Goal: Transaction & Acquisition: Purchase product/service

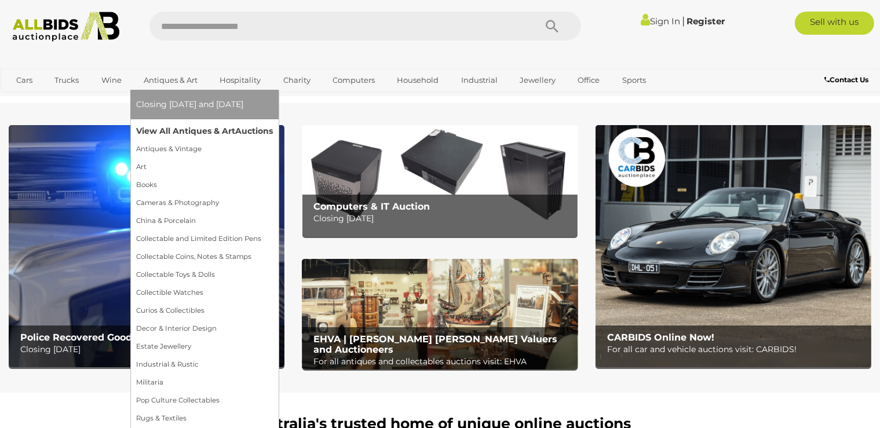
click at [162, 131] on link "View All Antiques & Art Auctions" at bounding box center [204, 131] width 137 height 18
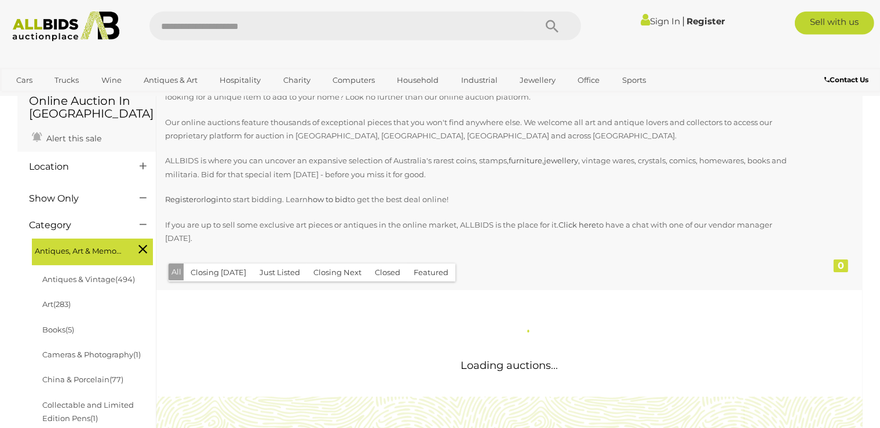
scroll to position [245, 0]
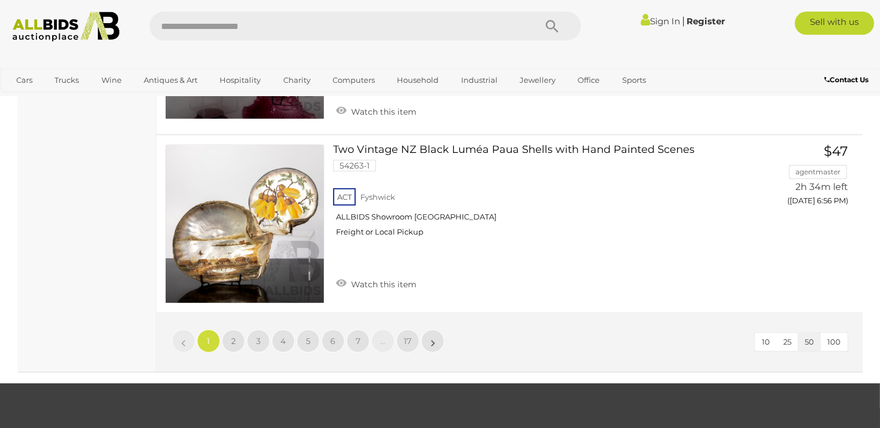
scroll to position [9302, 0]
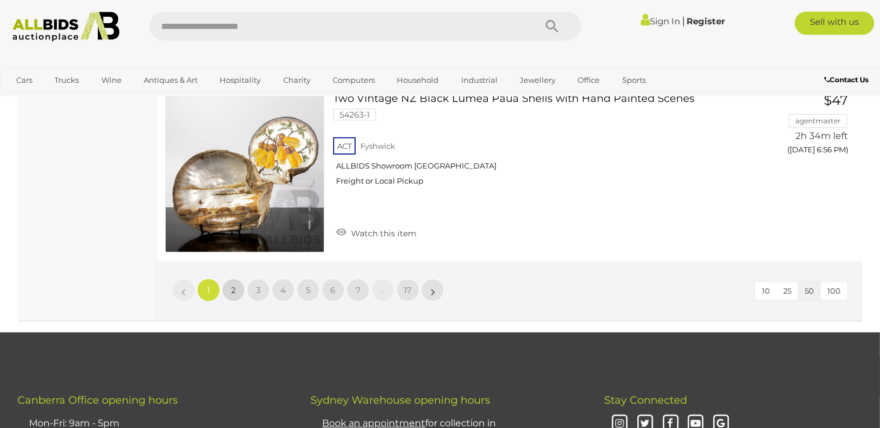
click at [229, 279] on link "2" at bounding box center [233, 290] width 23 height 23
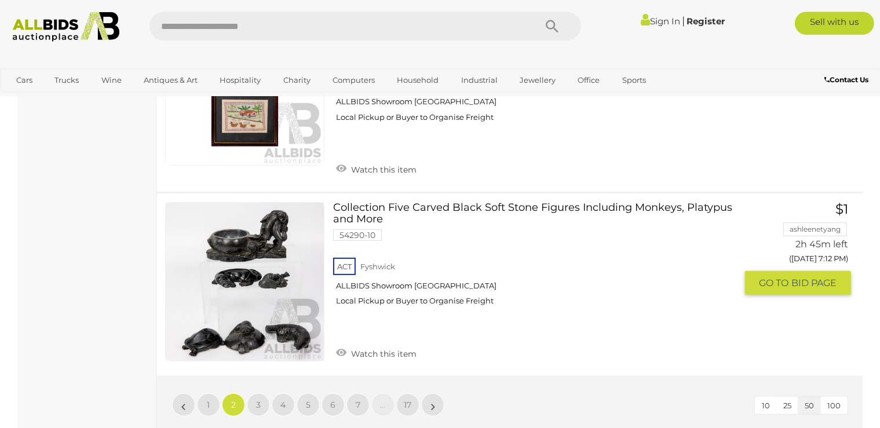
scroll to position [9193, 0]
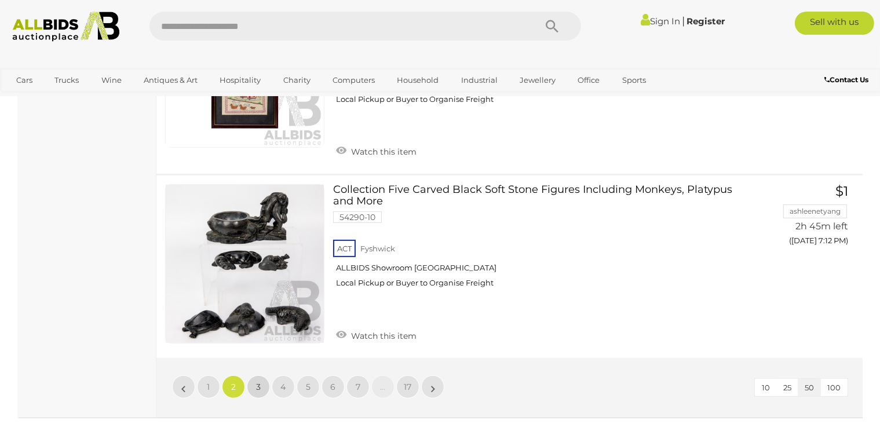
click at [254, 376] on link "3" at bounding box center [258, 387] width 23 height 23
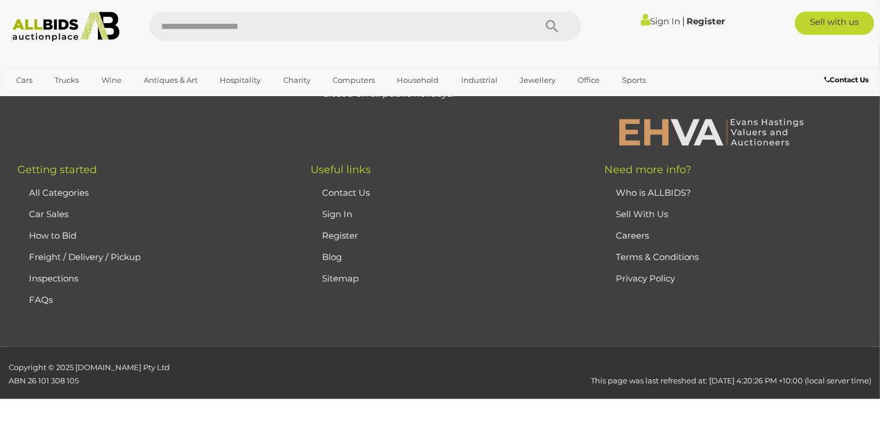
scroll to position [258, 0]
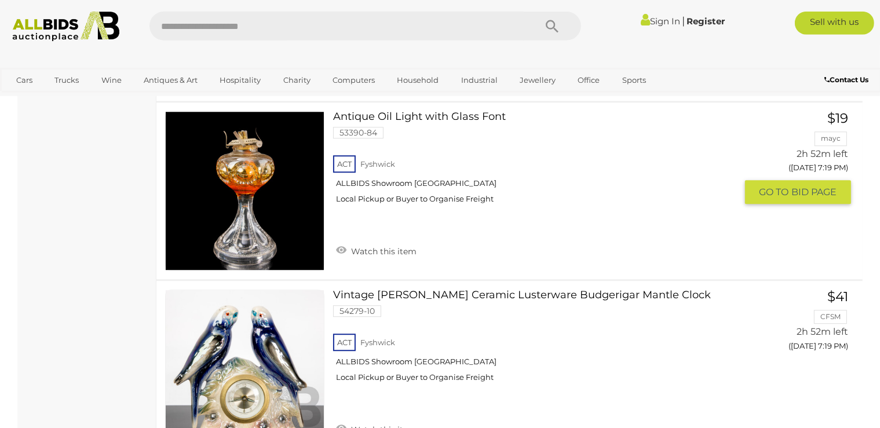
scroll to position [3135, 0]
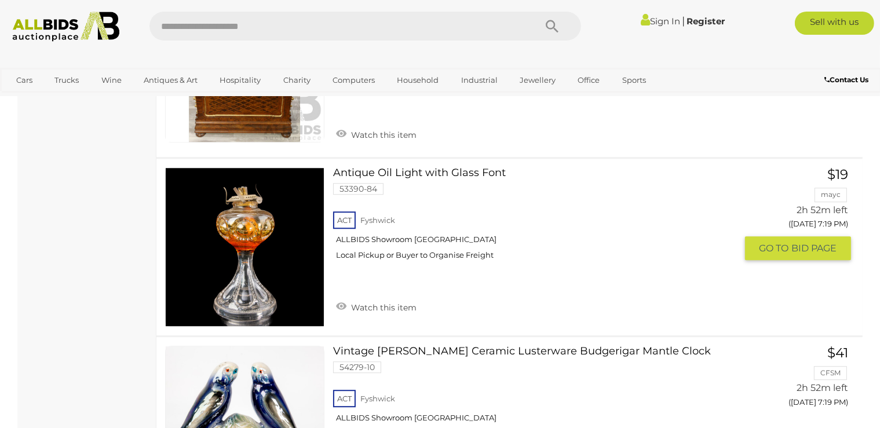
click at [243, 232] on link at bounding box center [244, 246] width 159 height 159
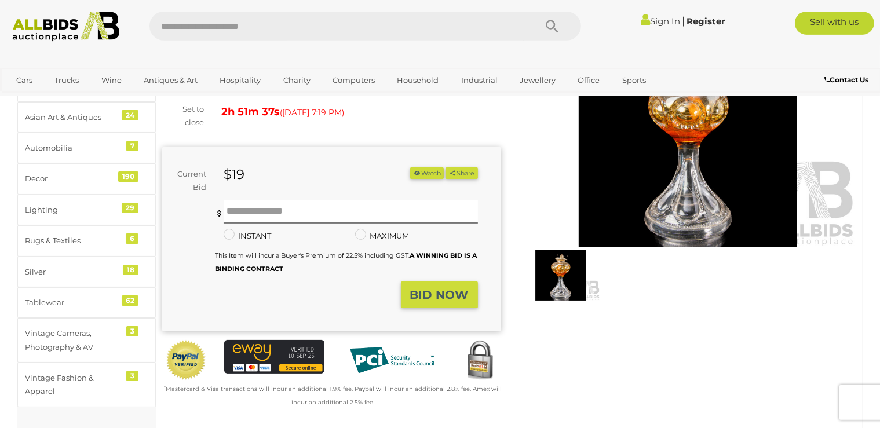
scroll to position [122, 0]
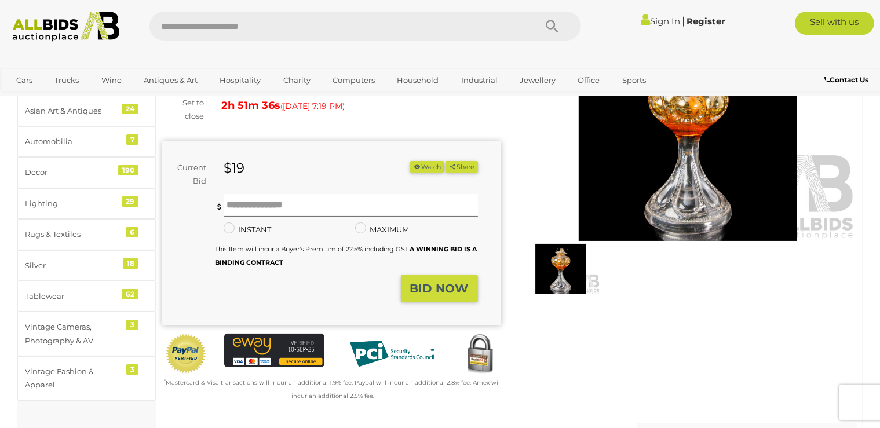
click at [574, 257] on img at bounding box center [561, 269] width 79 height 51
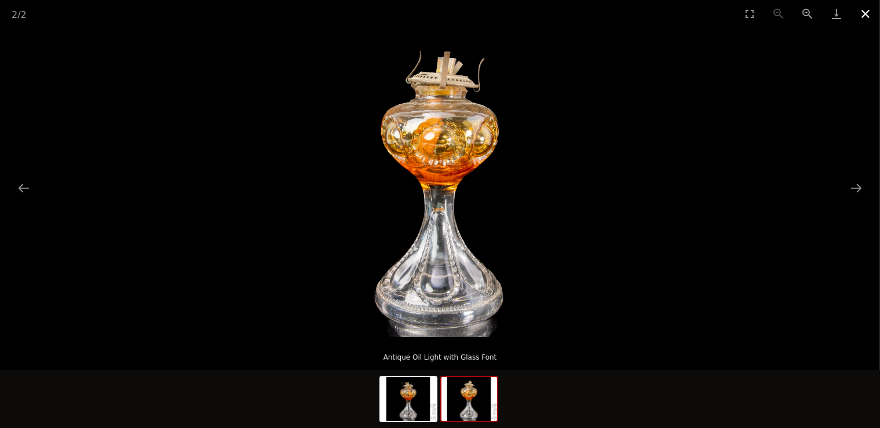
click at [866, 15] on button "Close gallery" at bounding box center [865, 13] width 29 height 27
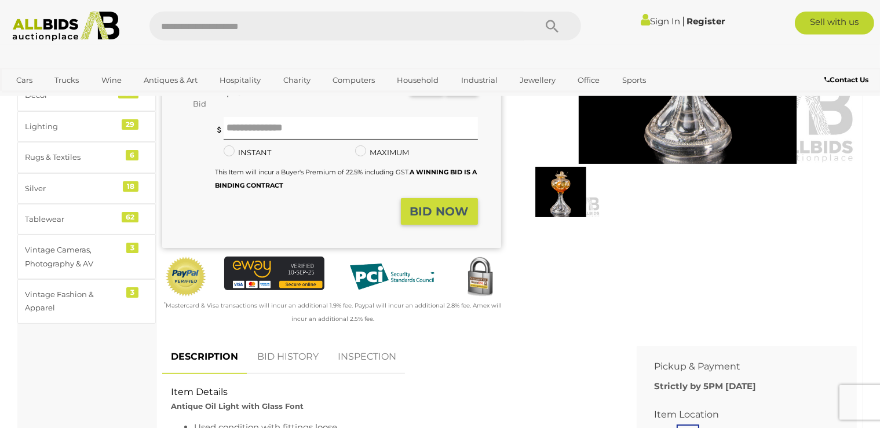
scroll to position [183, 0]
